Goal: Task Accomplishment & Management: Manage account settings

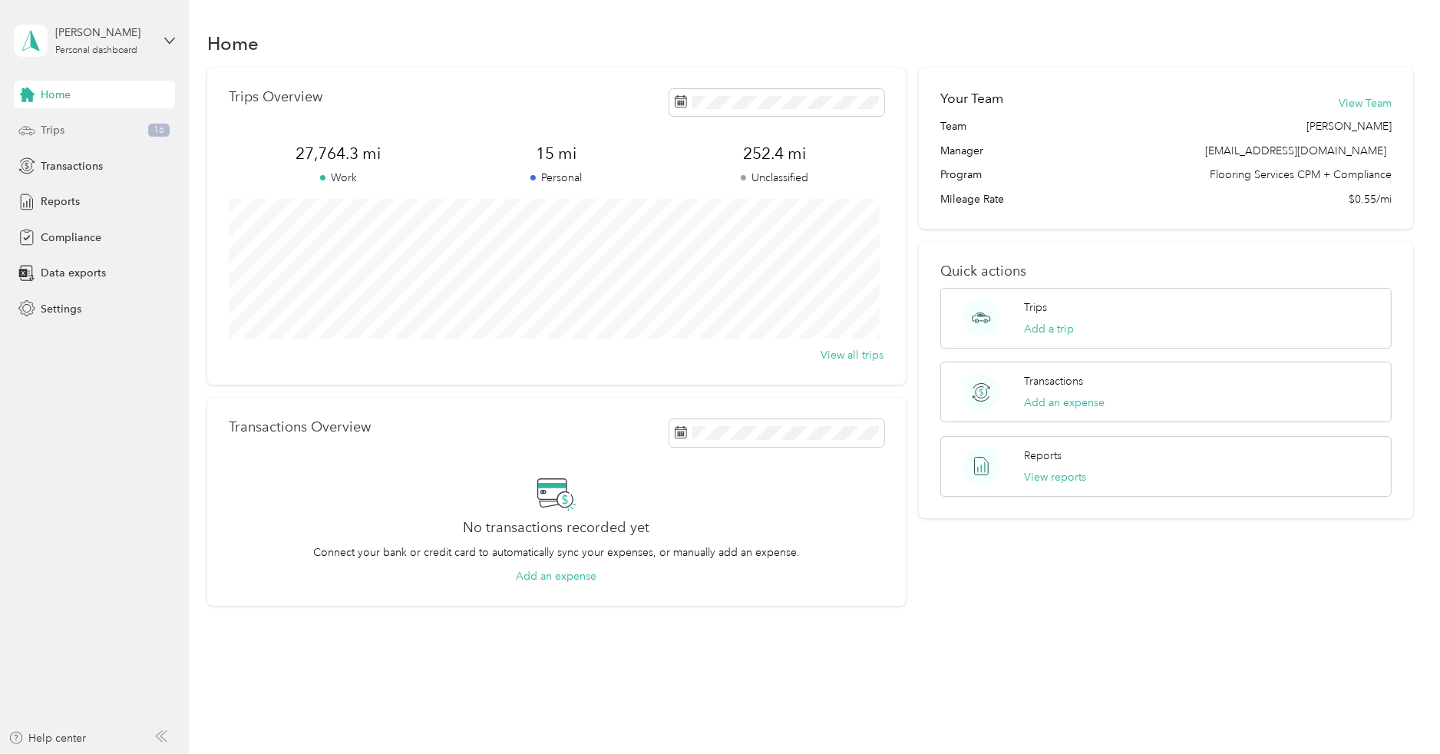
click at [45, 134] on span "Trips" at bounding box center [53, 130] width 24 height 16
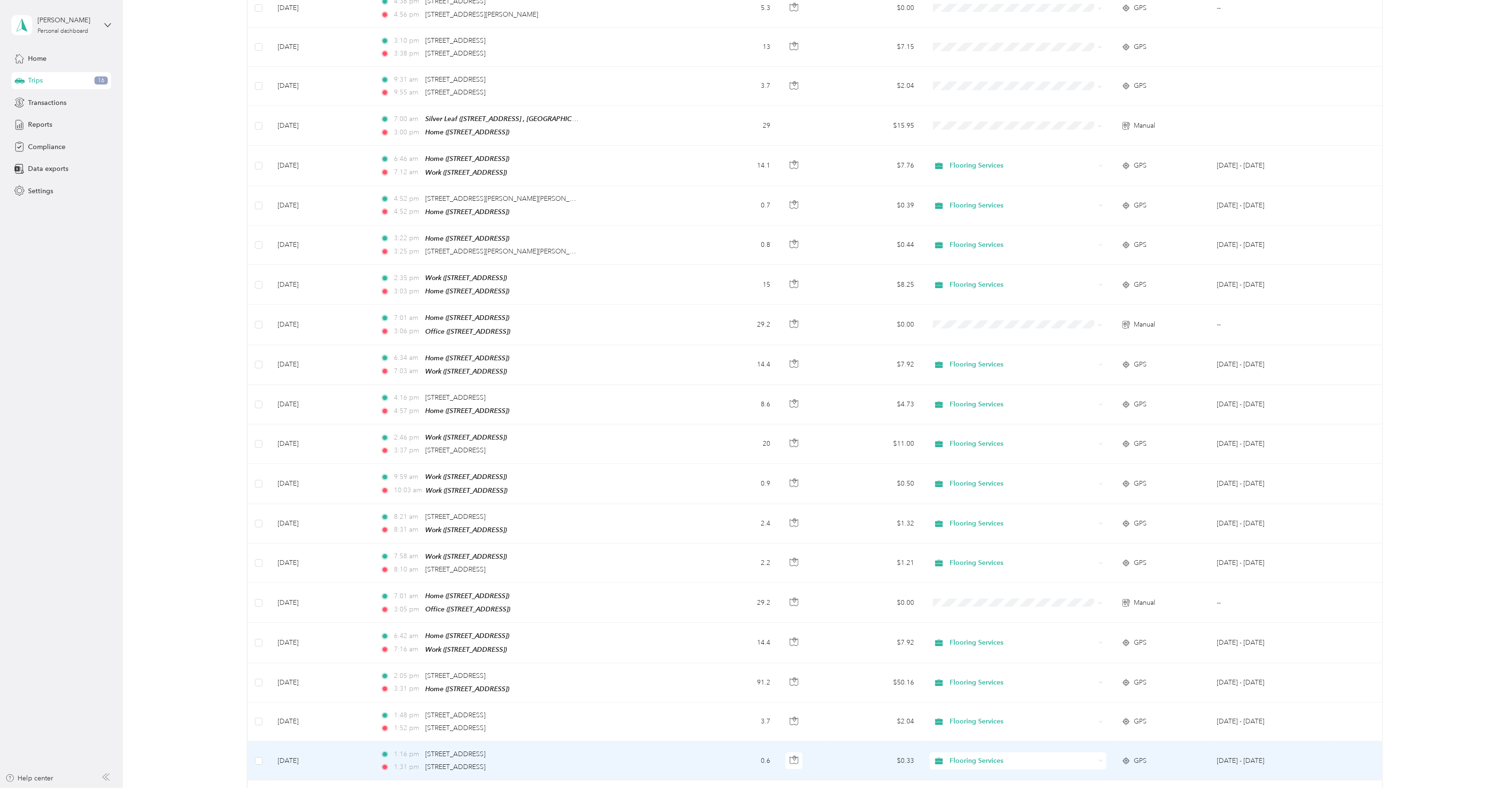
scroll to position [515, 0]
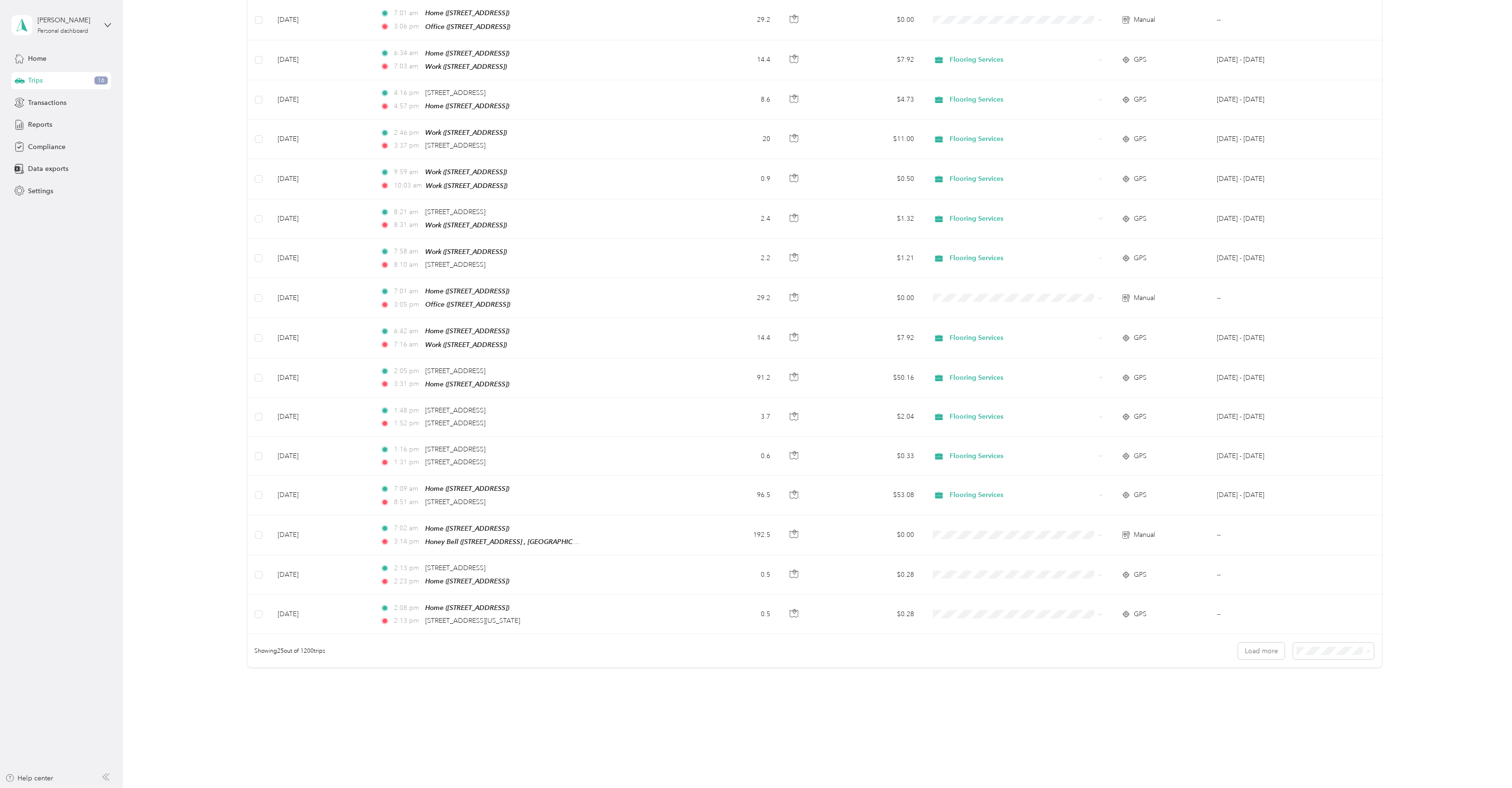
click at [890, 466] on span "100 per load" at bounding box center [1315, 691] width 39 height 8
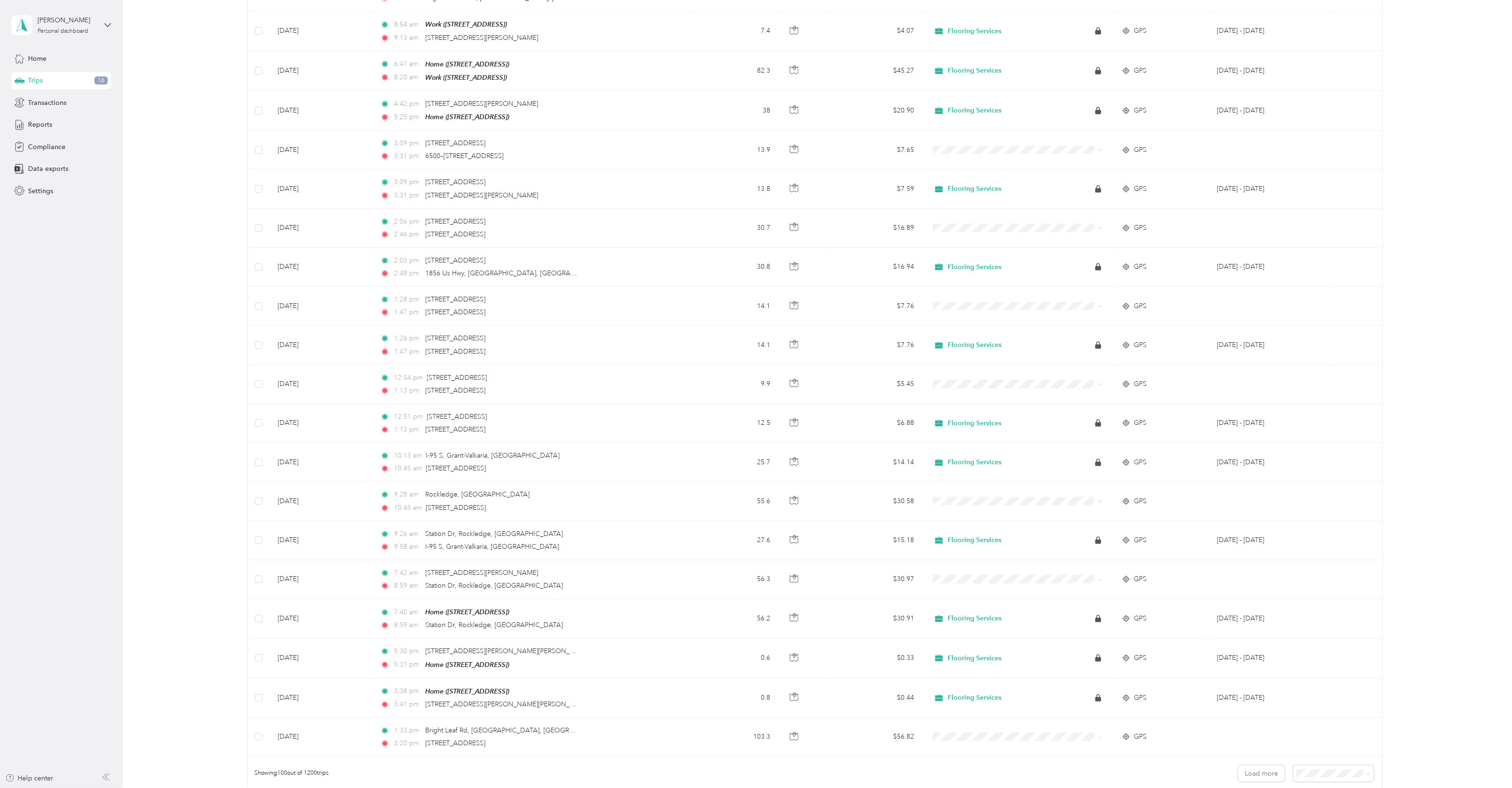
scroll to position [3451, 0]
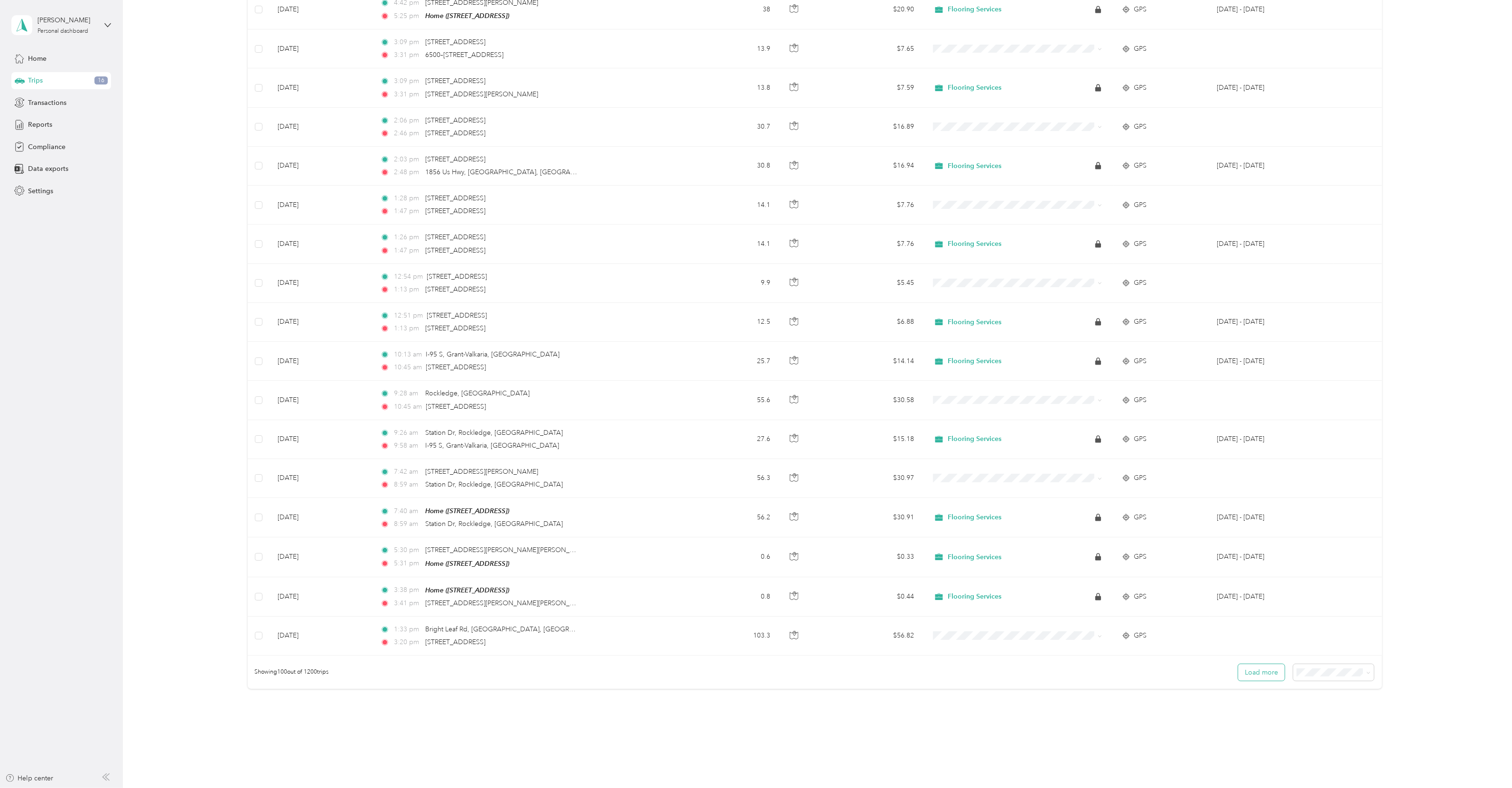
click at [890, 466] on button "Load more" at bounding box center [1261, 672] width 46 height 17
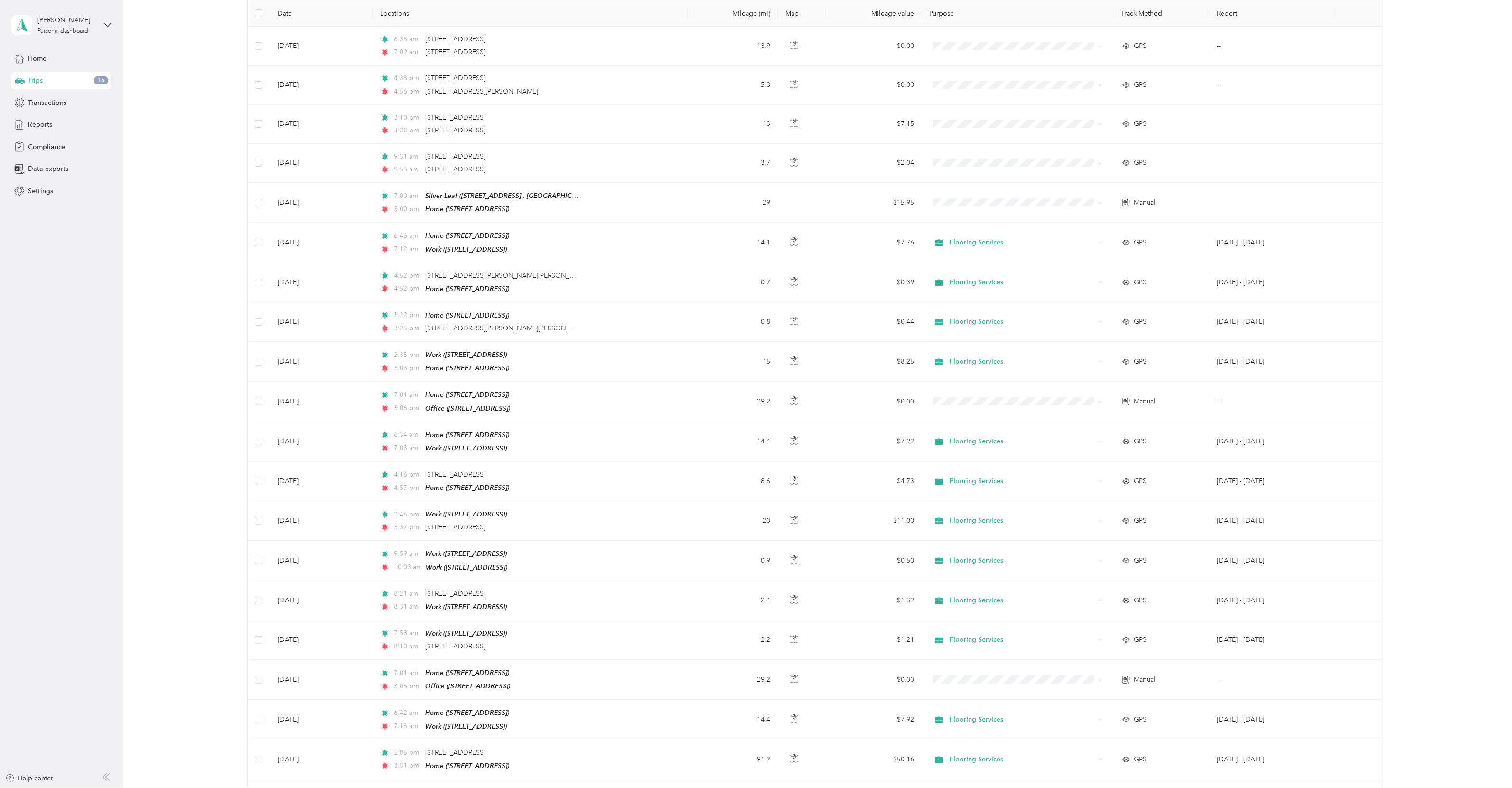
scroll to position [0, 0]
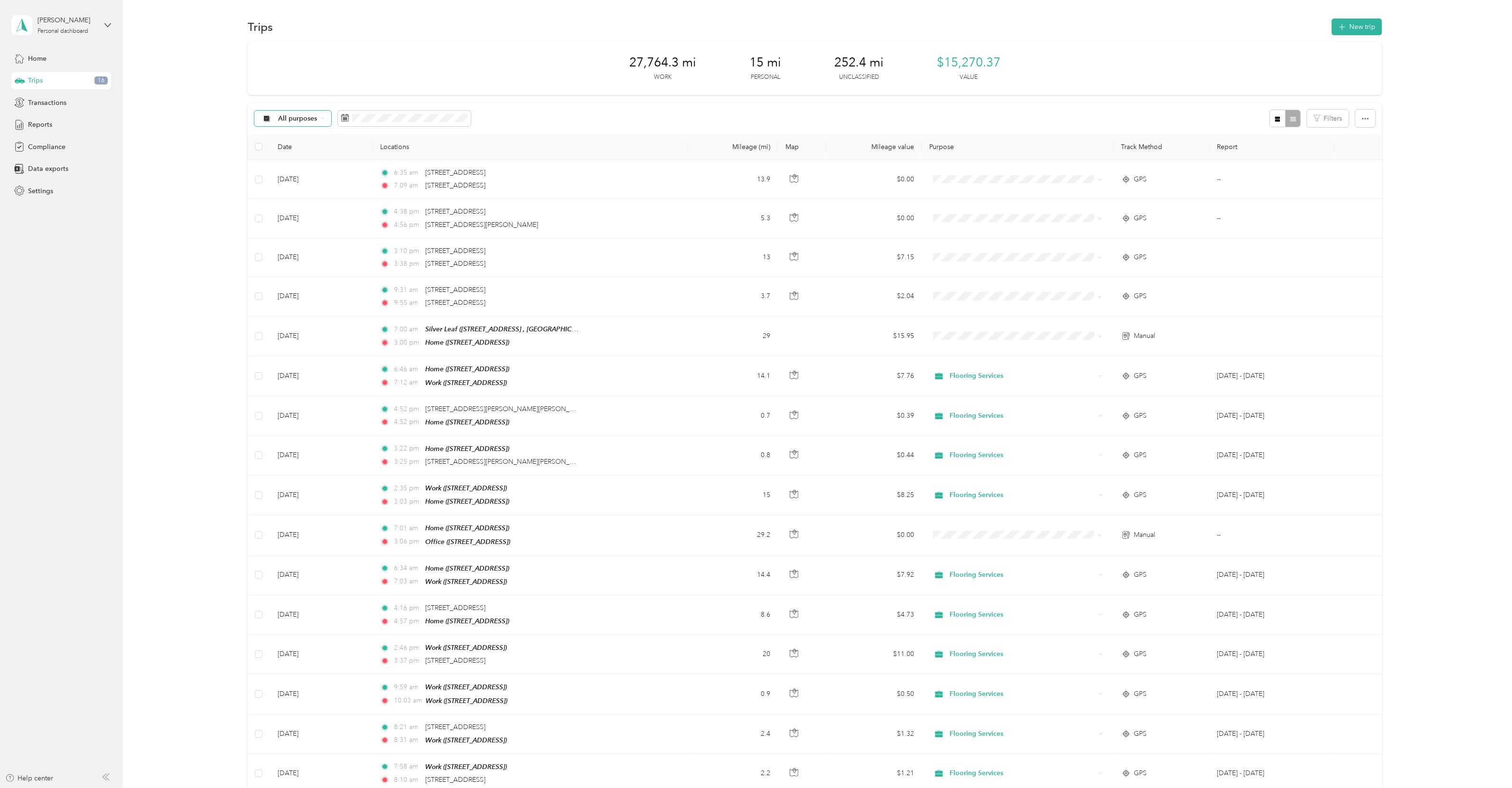
click at [313, 119] on span "All purposes" at bounding box center [298, 119] width 40 height 7
click at [309, 118] on span "All purposes" at bounding box center [298, 119] width 40 height 7
click at [519, 109] on div "All purposes Filters" at bounding box center [815, 119] width 1134 height 31
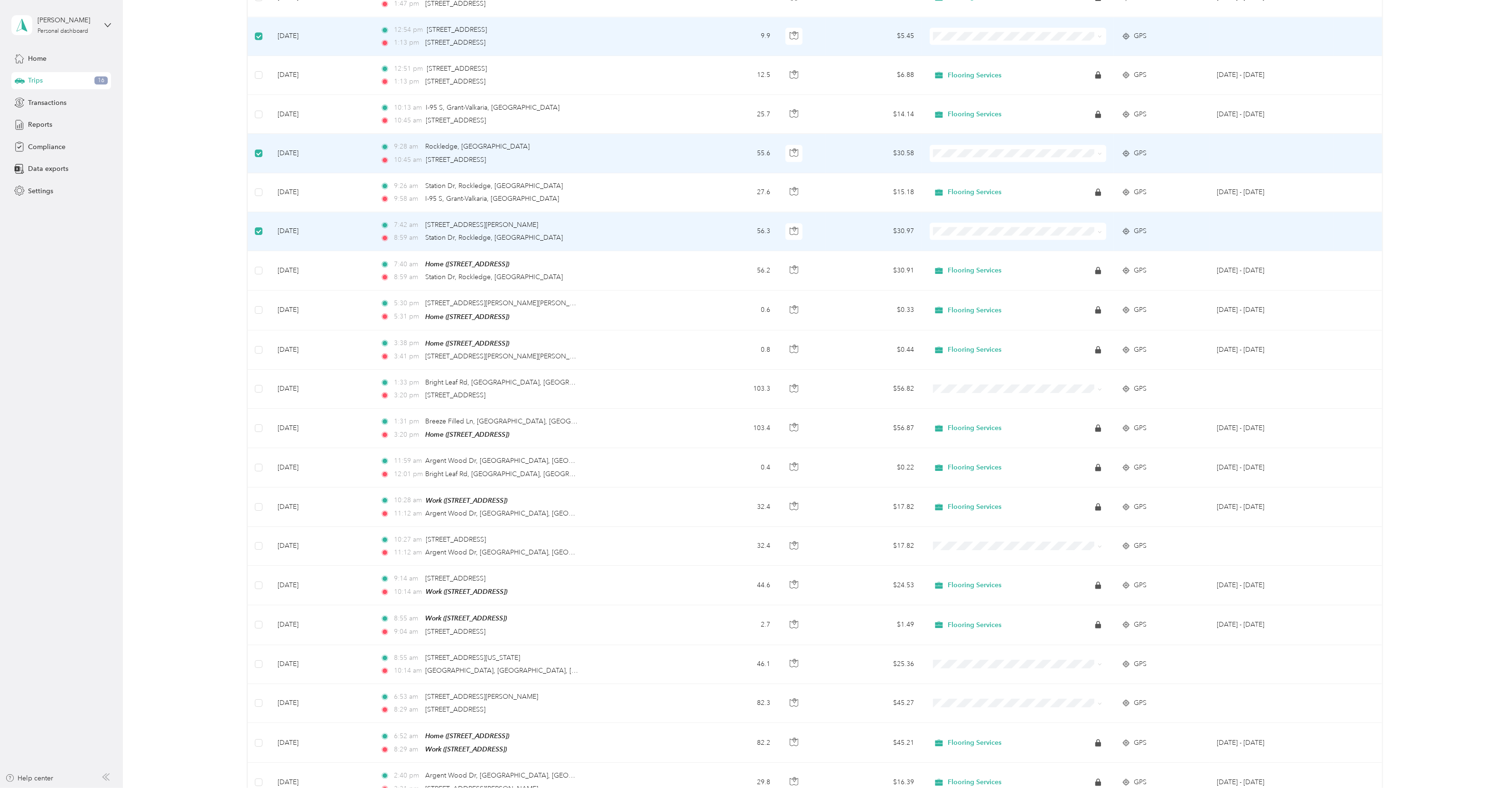
scroll to position [3704, 0]
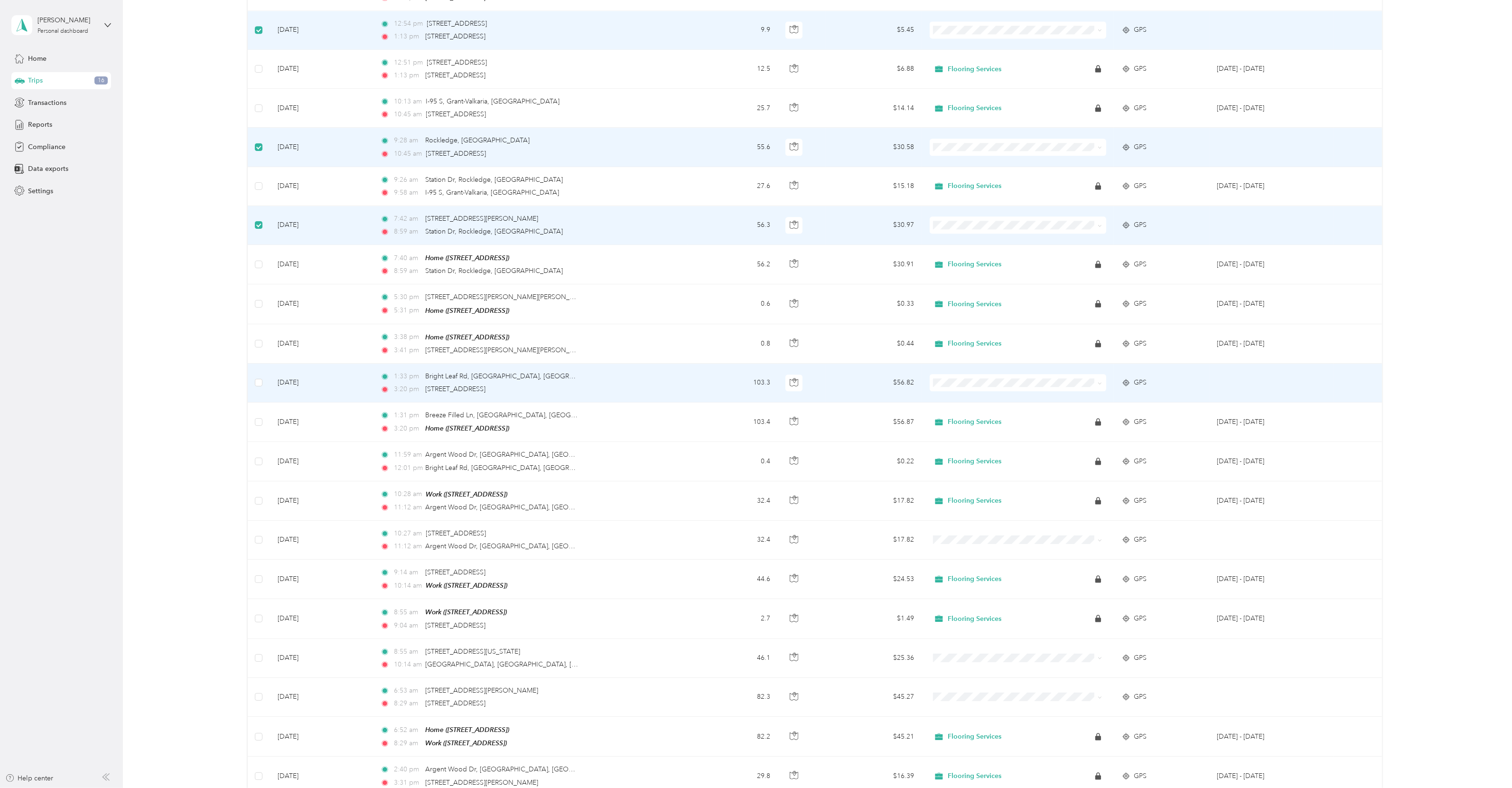
click at [254, 364] on td at bounding box center [258, 383] width 22 height 39
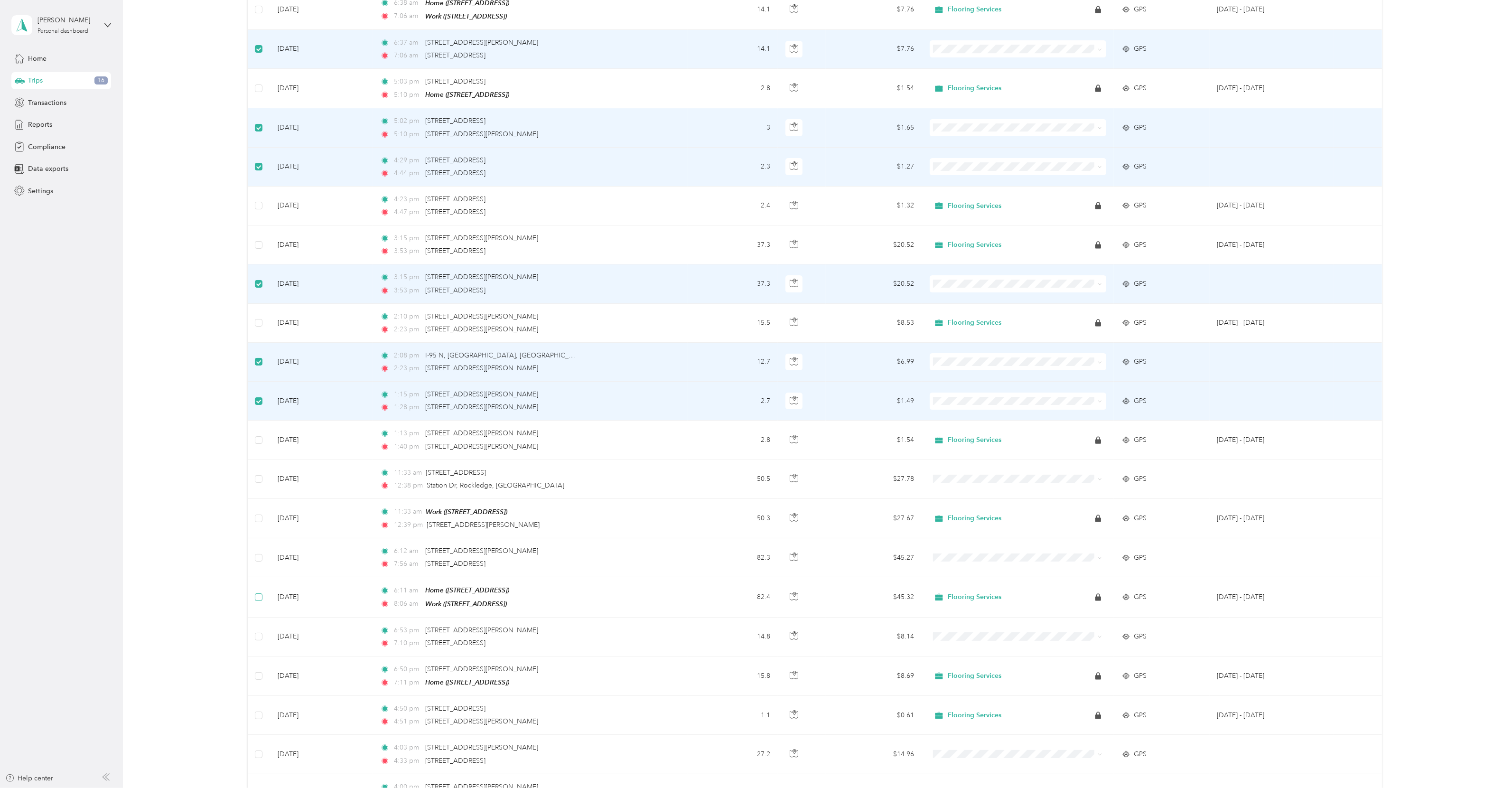
scroll to position [5317, 0]
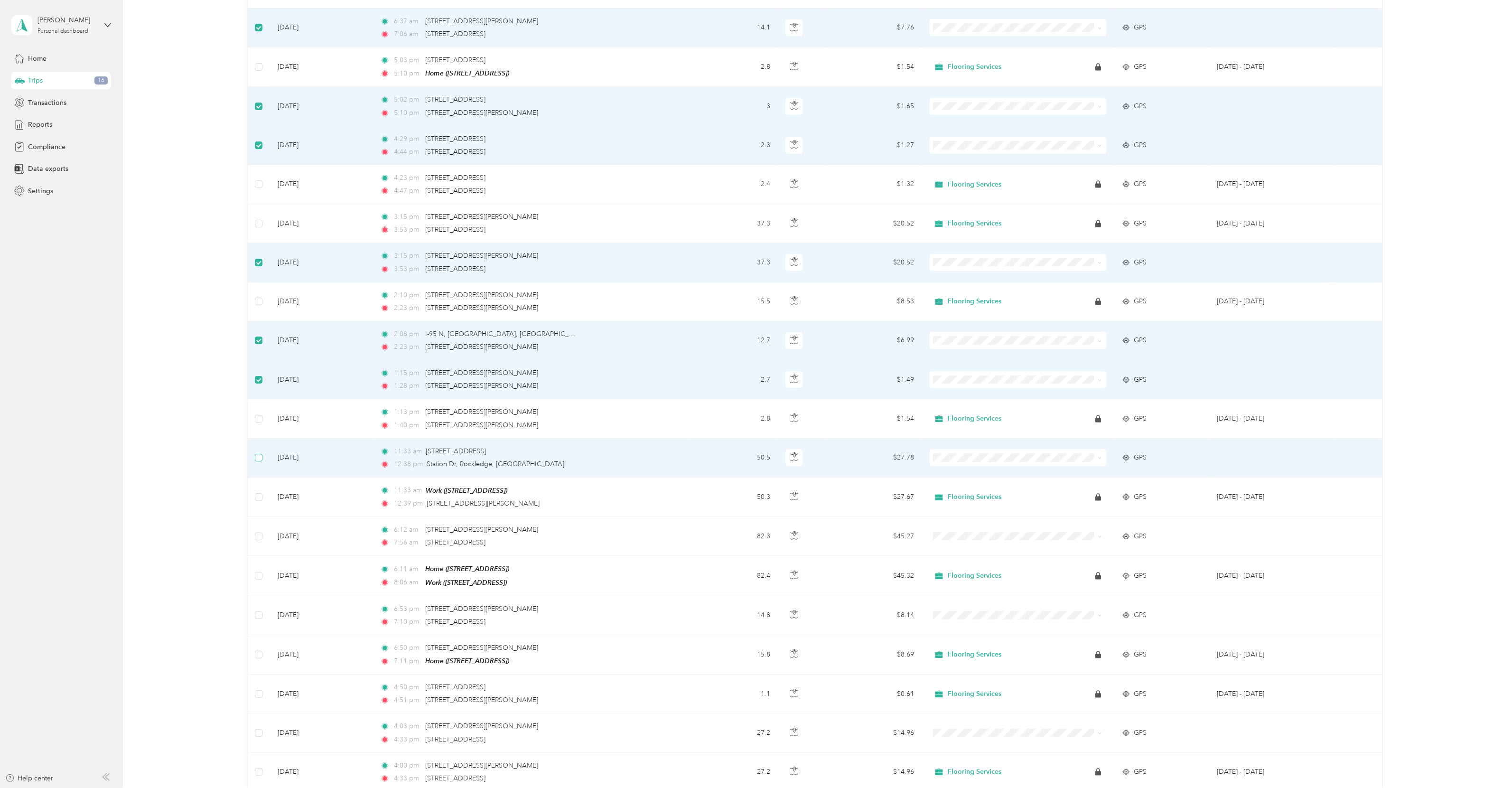
click at [258, 453] on label at bounding box center [258, 458] width 7 height 11
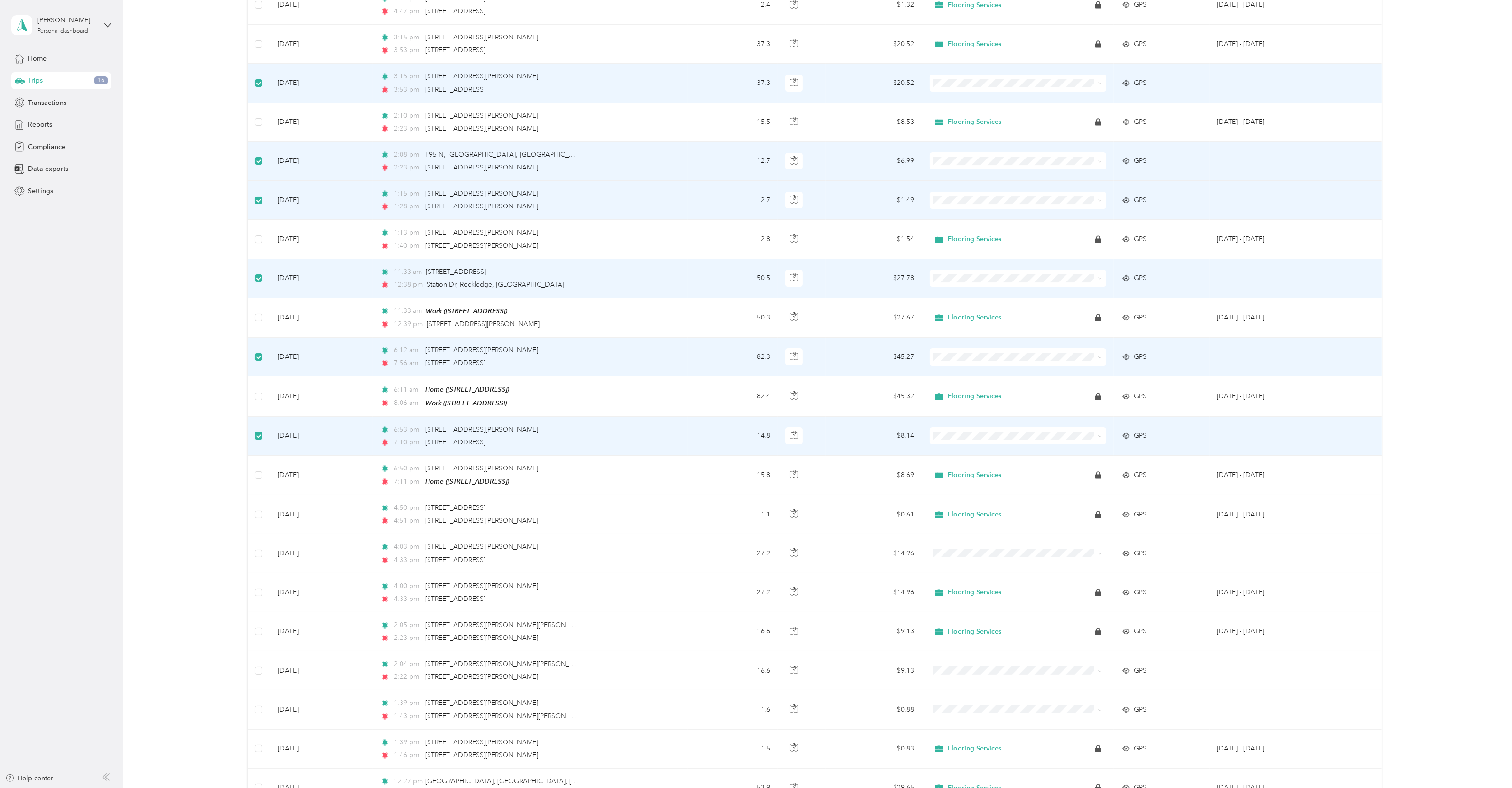
scroll to position [5501, 0]
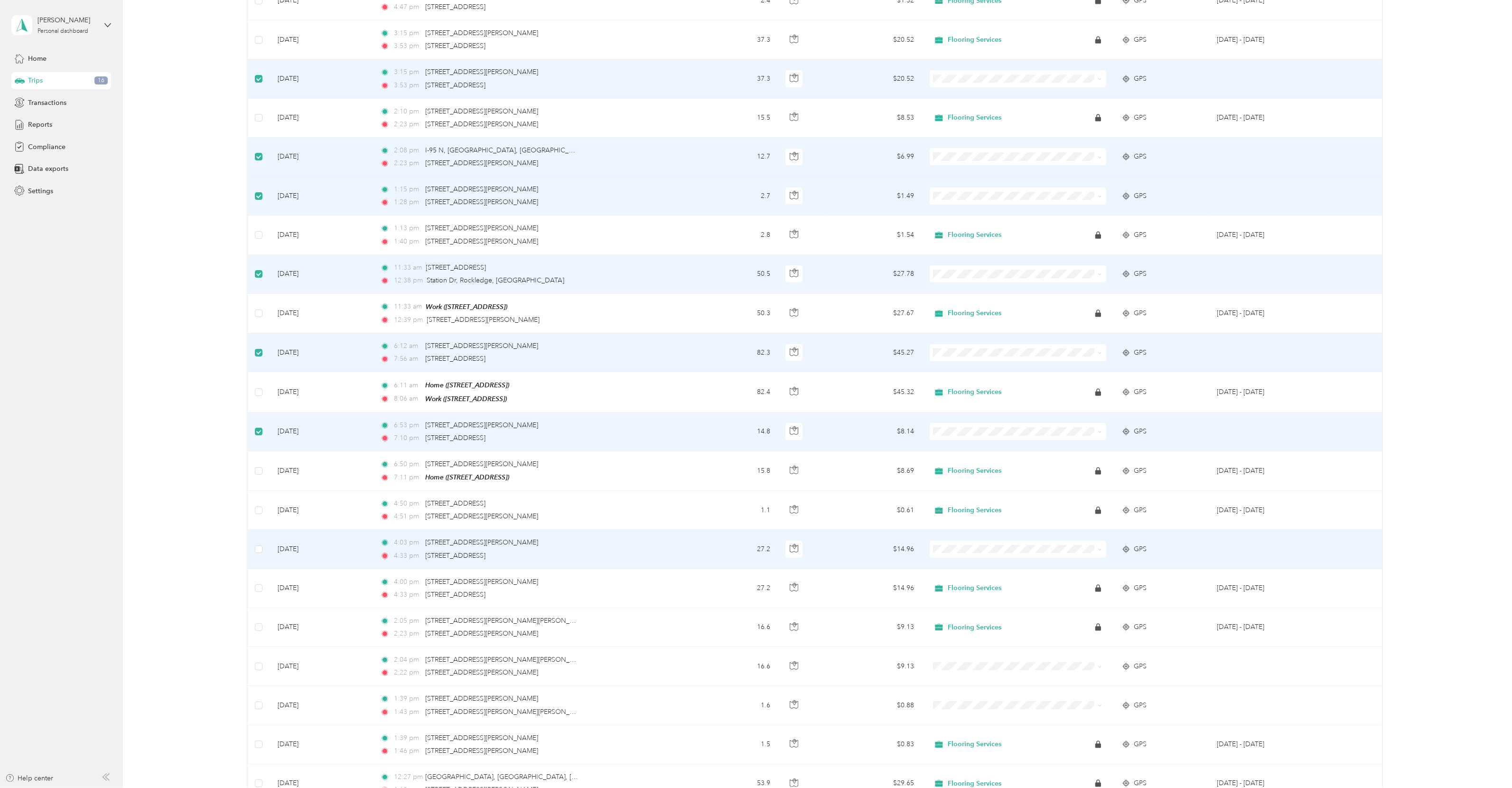
click at [262, 466] on td at bounding box center [258, 549] width 22 height 39
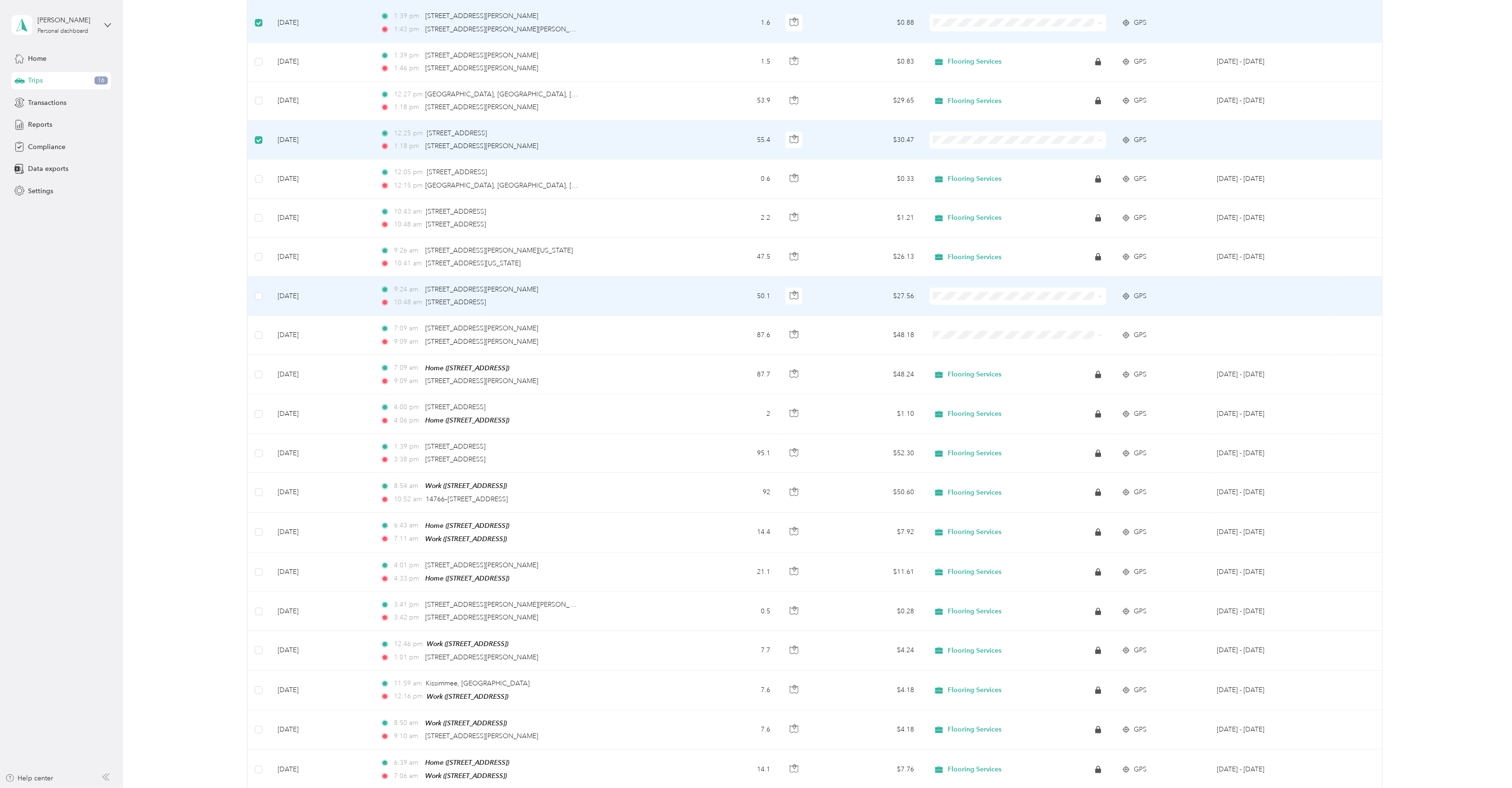
scroll to position [6209, 0]
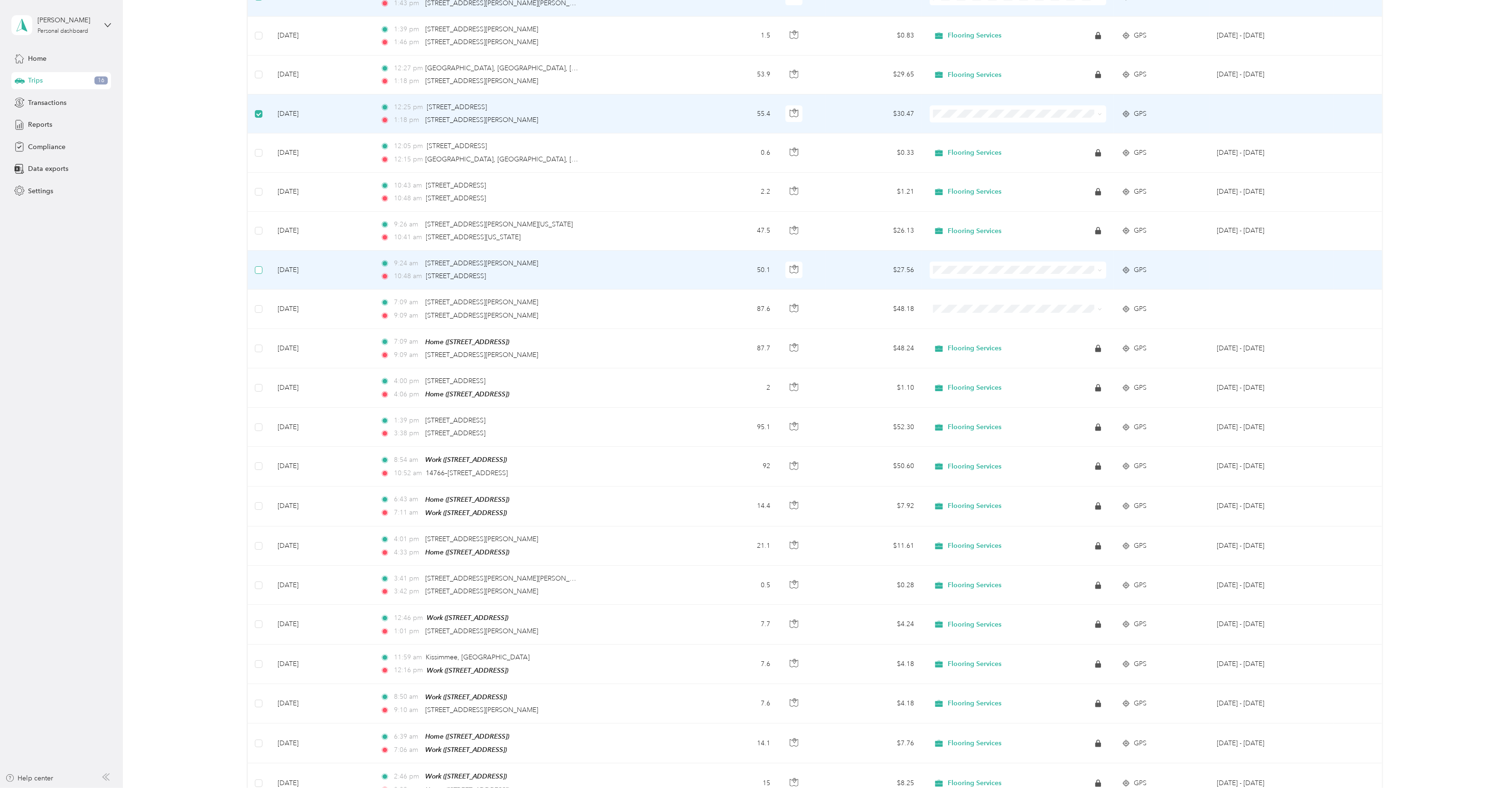
click at [258, 265] on label at bounding box center [258, 270] width 7 height 11
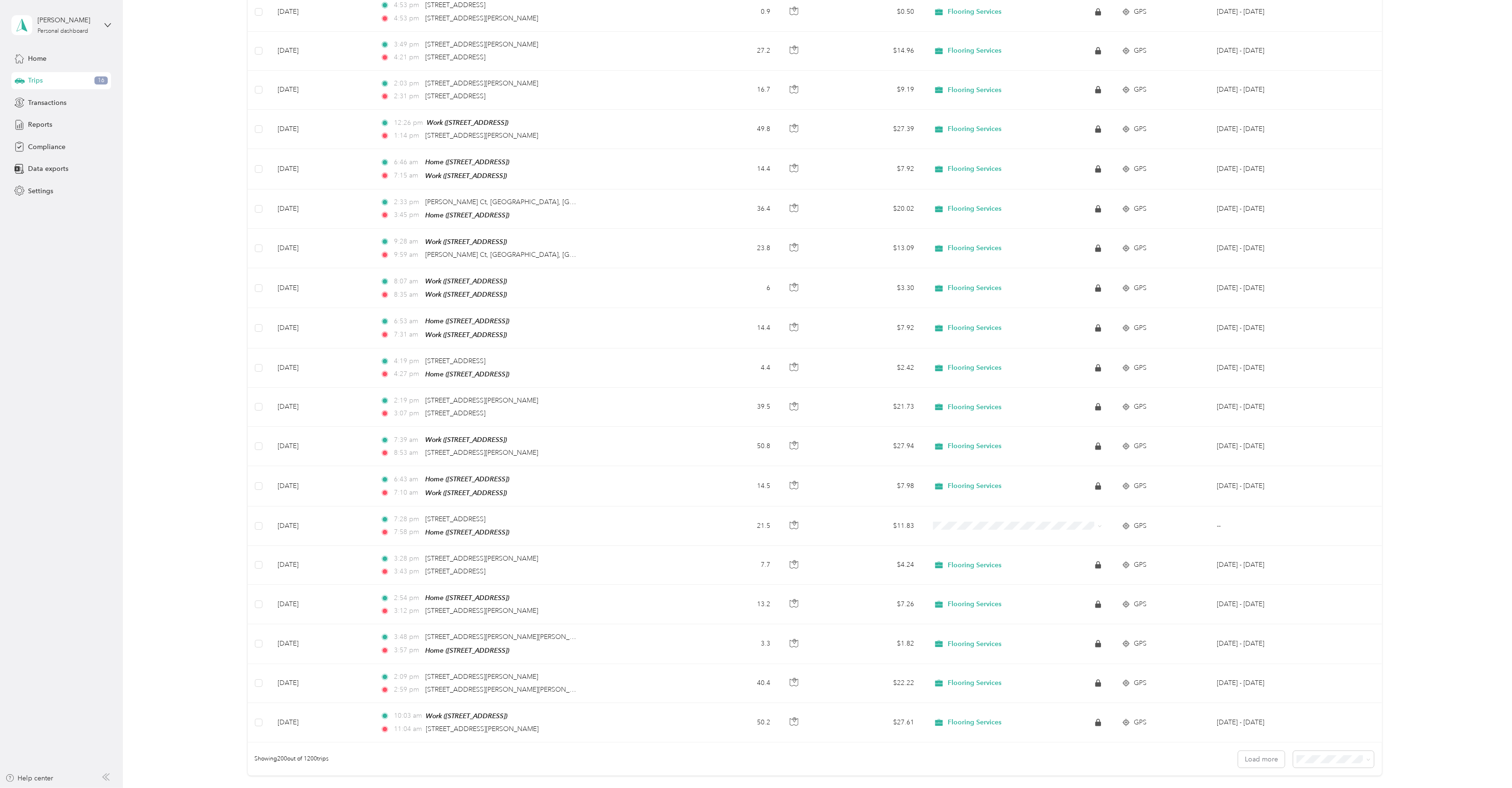
scroll to position [7365, 0]
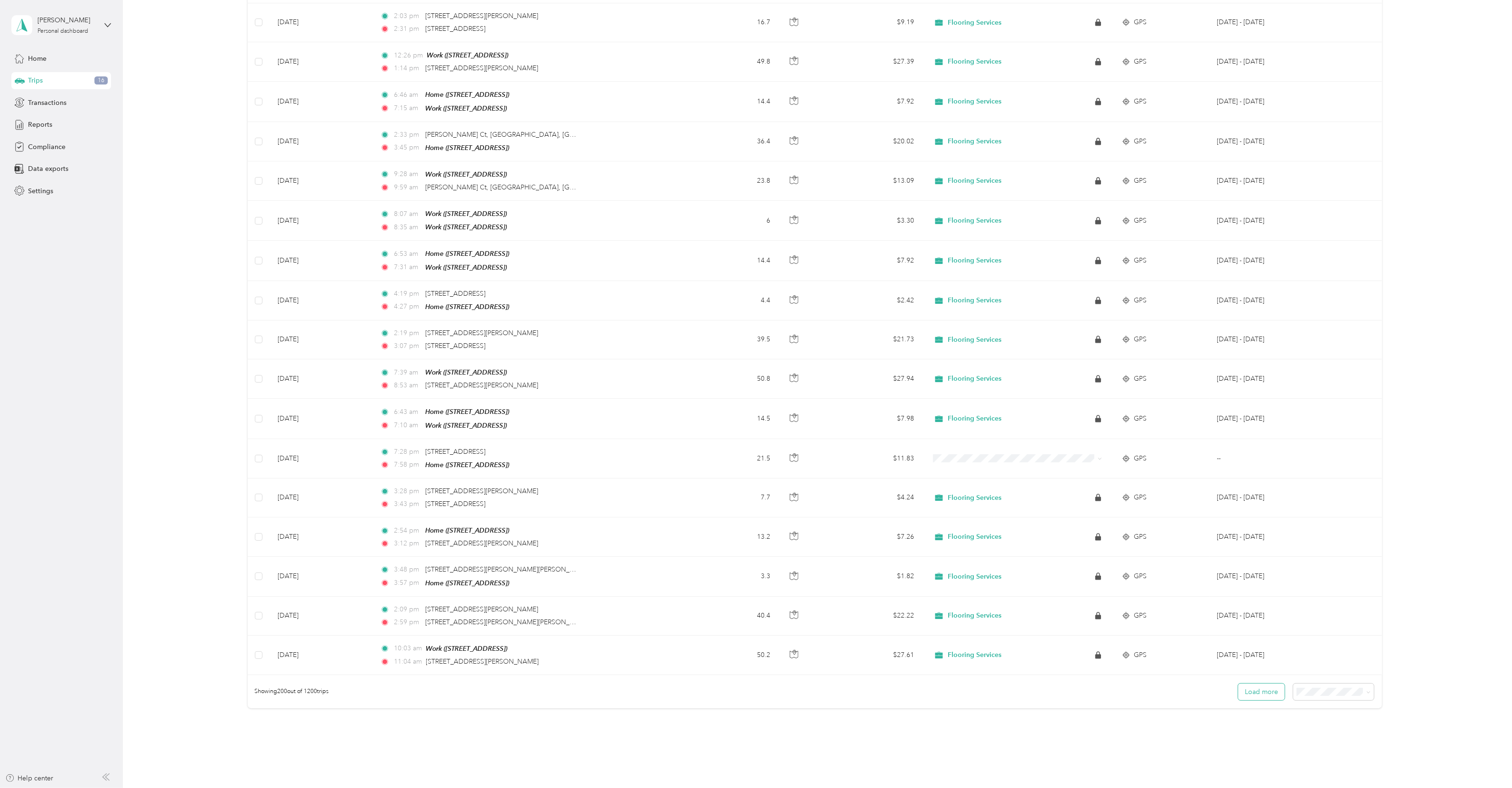
click at [890, 466] on button "Load more" at bounding box center [1261, 692] width 46 height 17
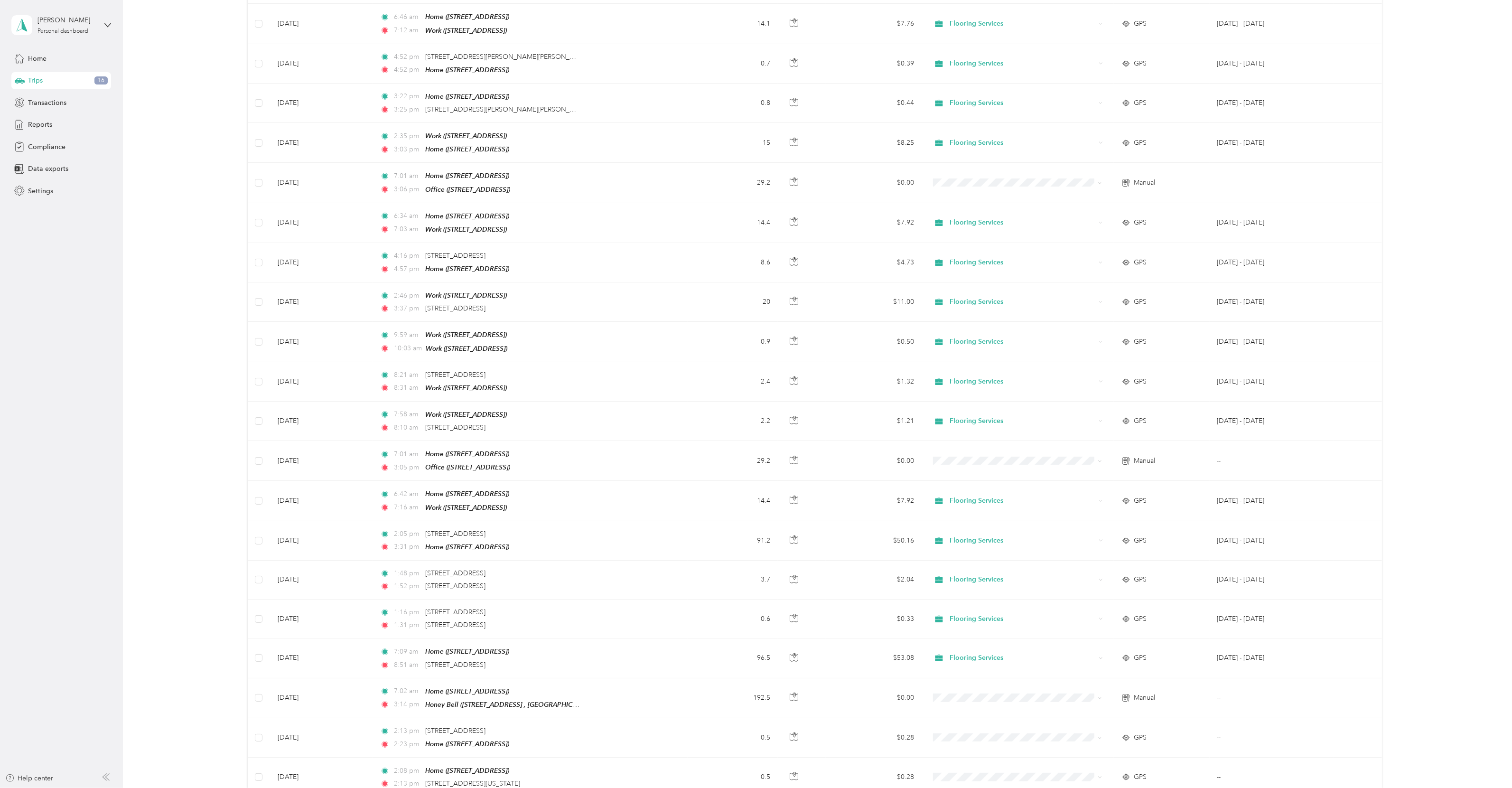
scroll to position [0, 0]
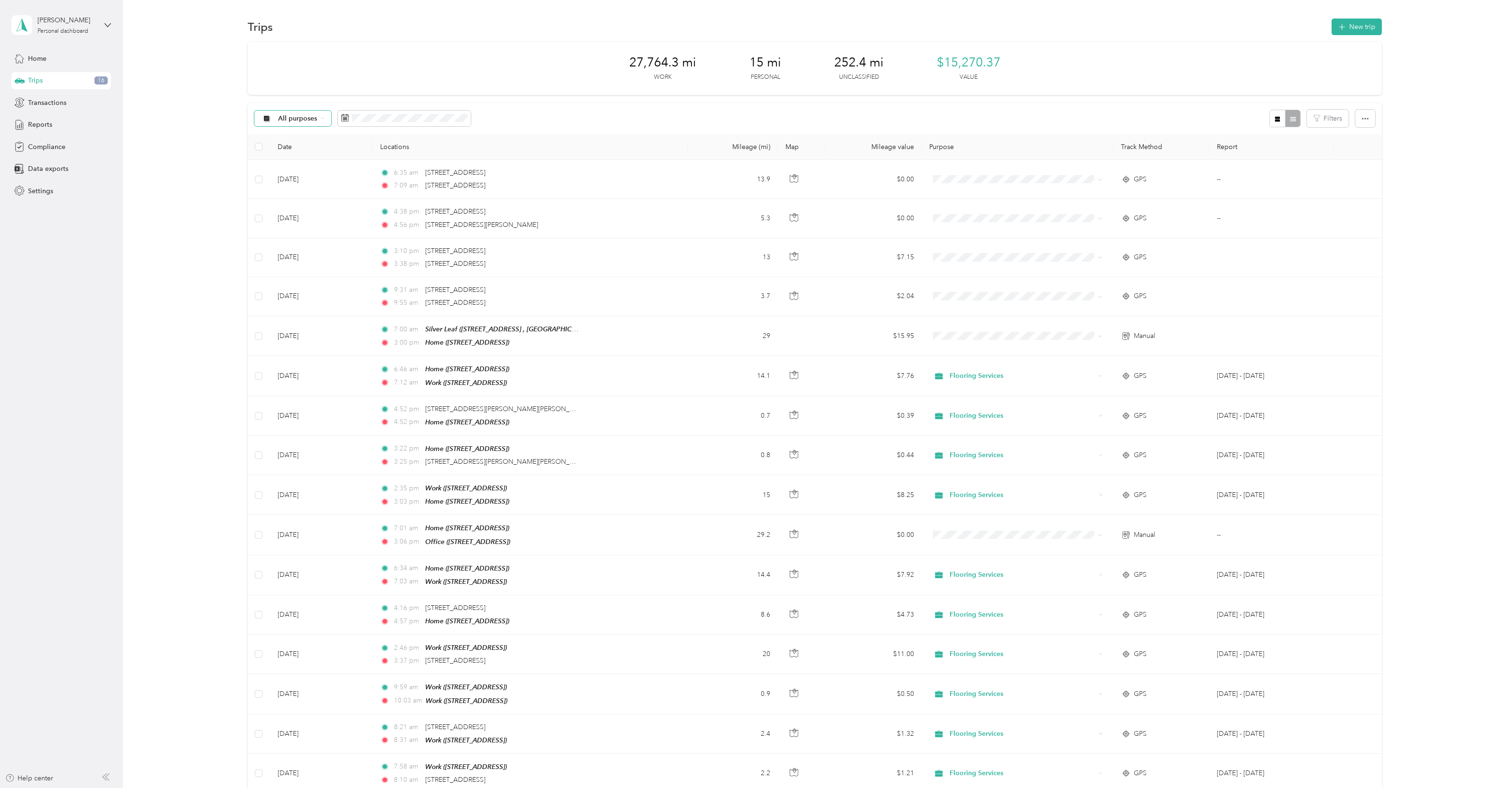
click at [315, 121] on span "All purposes" at bounding box center [298, 119] width 40 height 7
click at [310, 145] on li "Unclassified" at bounding box center [296, 152] width 84 height 17
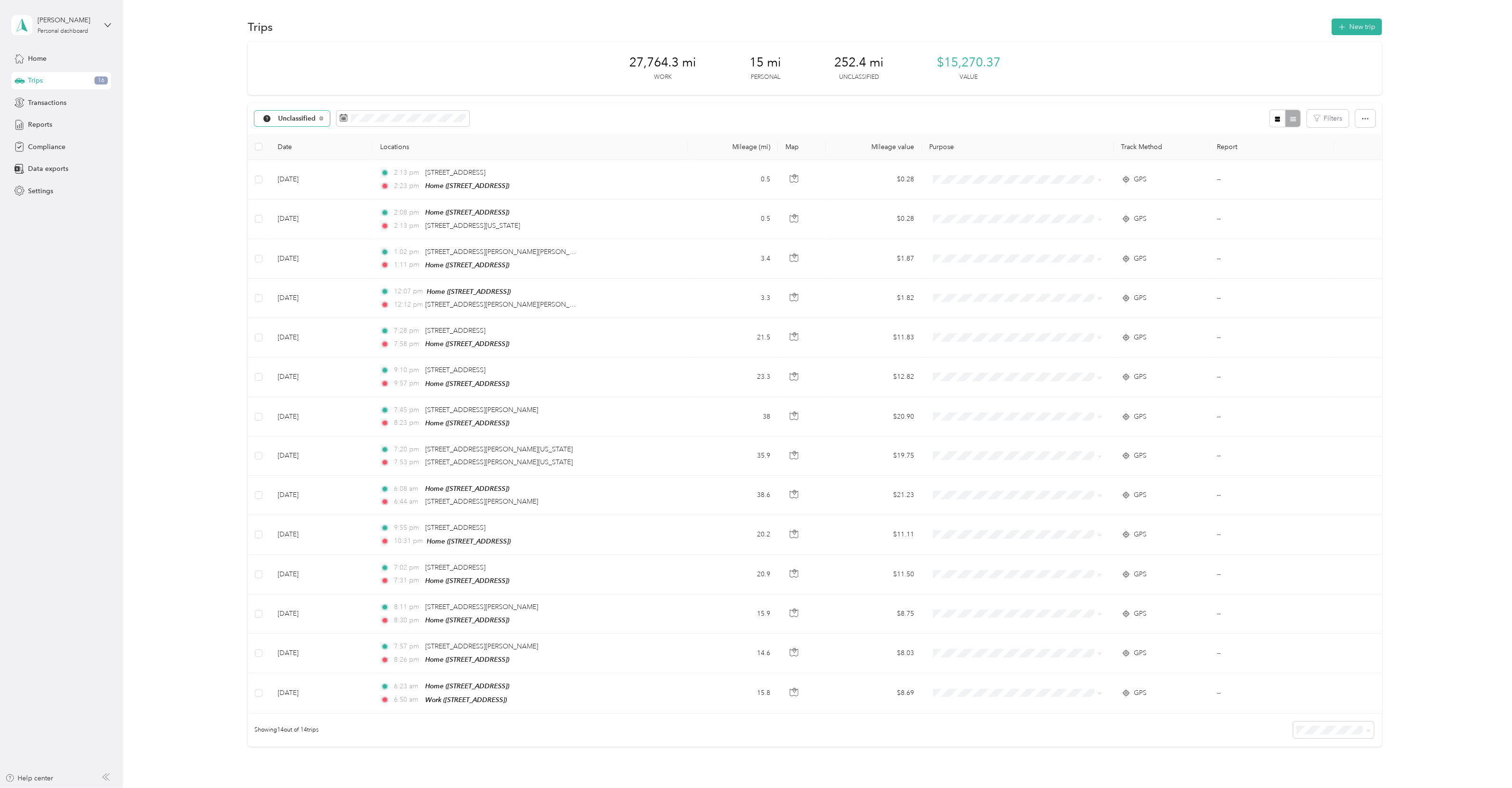
click at [312, 118] on span "Unclassified" at bounding box center [297, 119] width 38 height 7
click at [299, 189] on body "[PERSON_NAME] Personal dashboard Home Trips 16 Transactions Reports Compliance …" at bounding box center [754, 394] width 1507 height 788
click at [311, 119] on span "Unclassified" at bounding box center [297, 119] width 38 height 7
click at [301, 179] on li "Personal" at bounding box center [296, 185] width 84 height 17
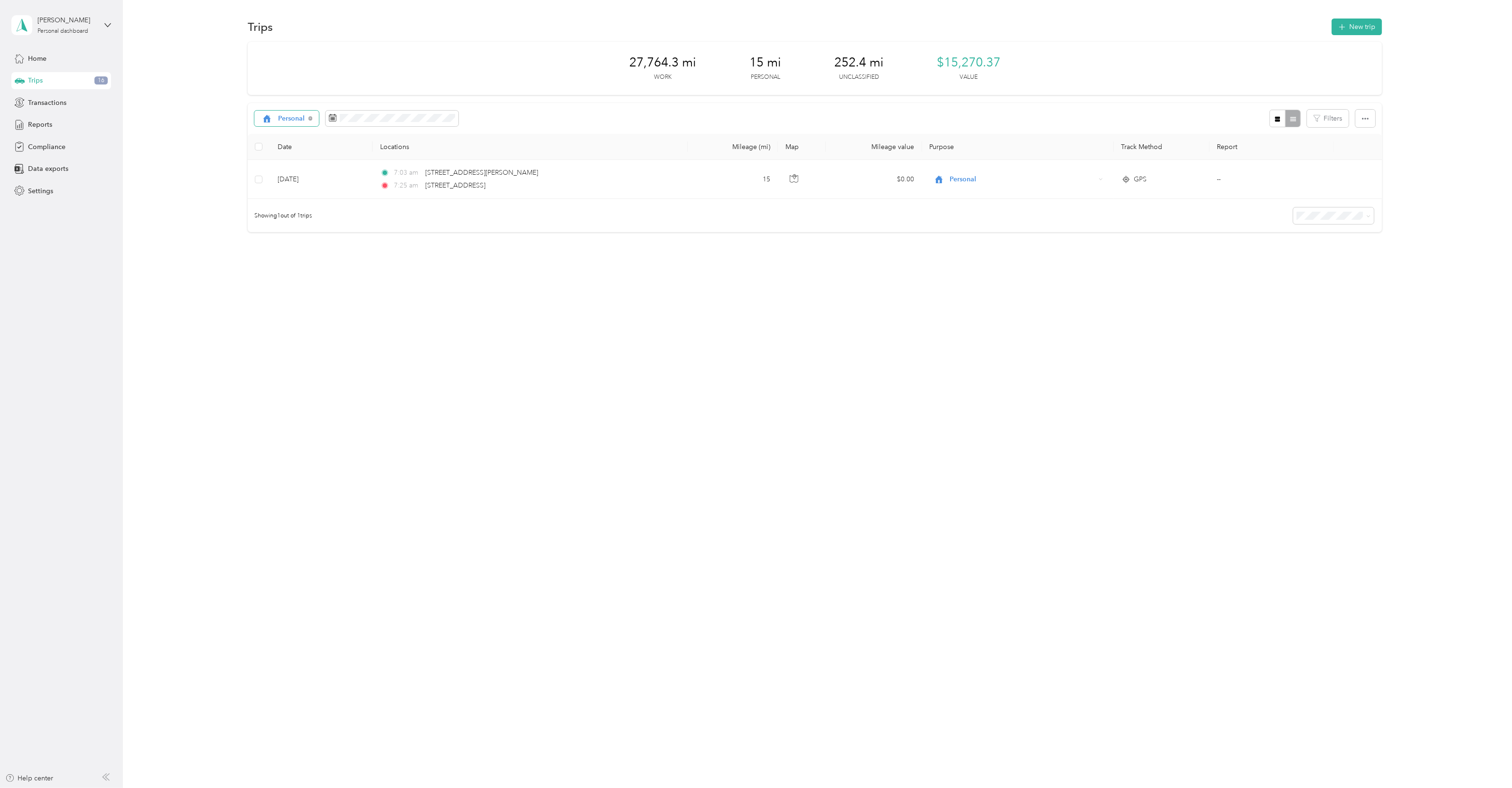
click at [305, 124] on div "Personal" at bounding box center [286, 119] width 64 height 16
click at [297, 131] on span "All purposes" at bounding box center [305, 135] width 54 height 10
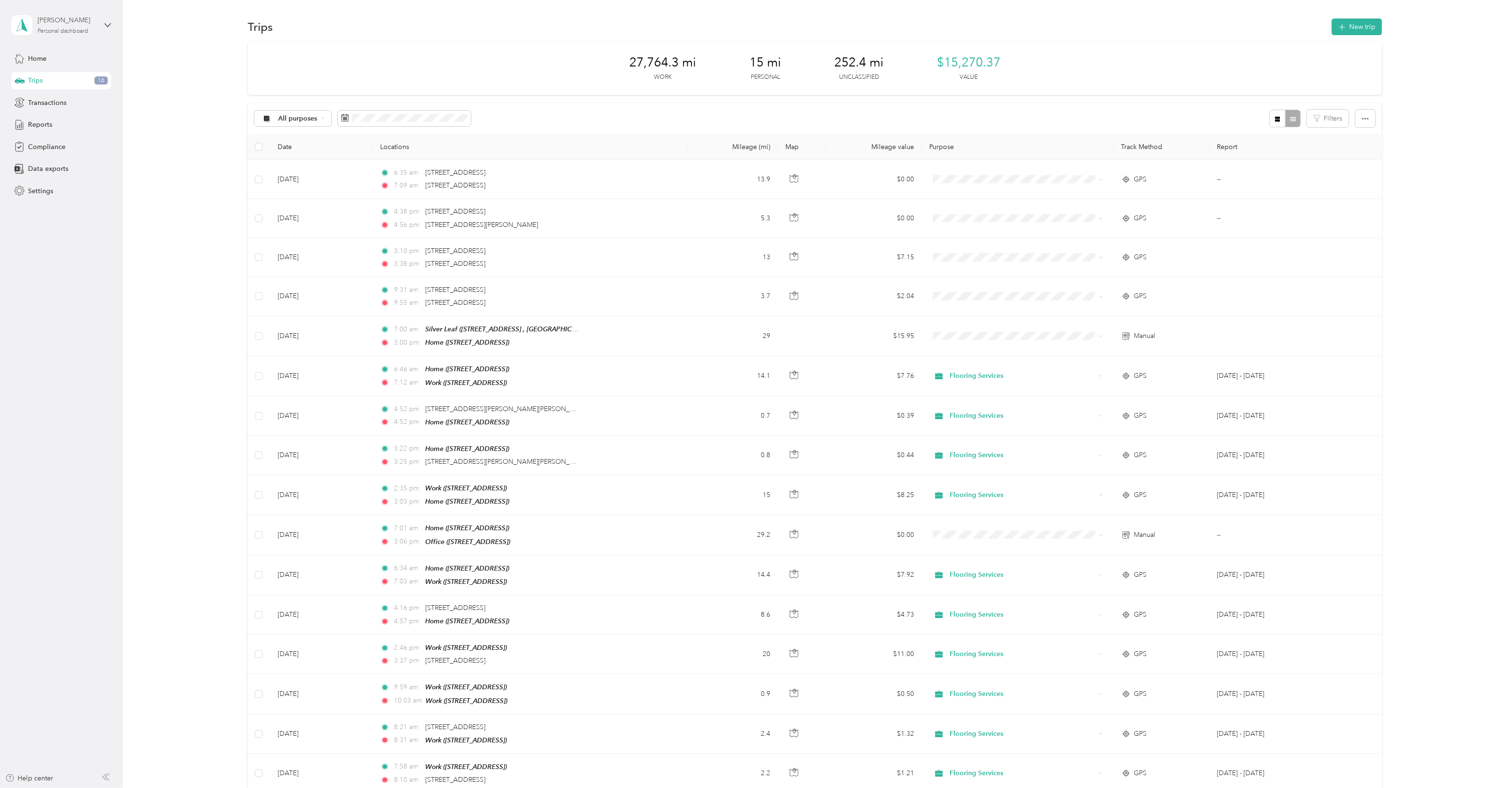
click at [87, 22] on div "[PERSON_NAME]" at bounding box center [67, 20] width 59 height 10
click at [55, 75] on div "Log out" at bounding box center [38, 74] width 36 height 10
